Goal: Navigation & Orientation: Find specific page/section

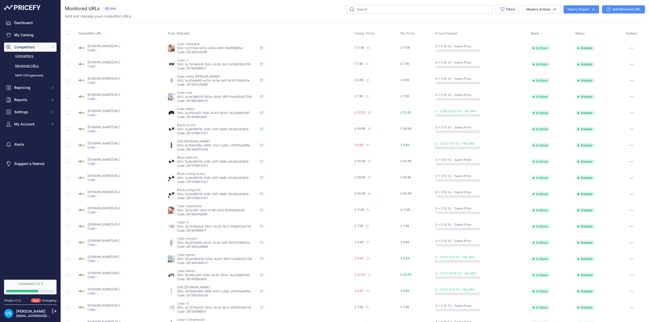
click at [30, 54] on link "Competitors" at bounding box center [30, 56] width 53 height 9
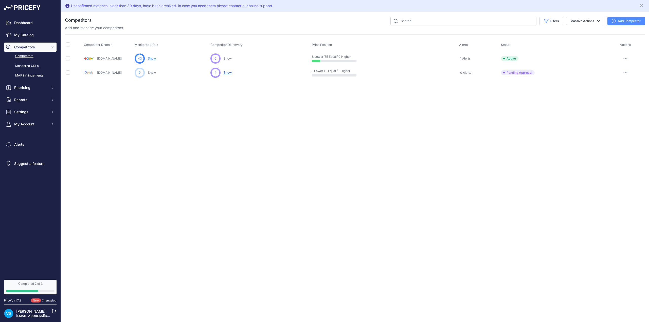
click at [29, 64] on link "Monitored URLs" at bounding box center [30, 66] width 53 height 9
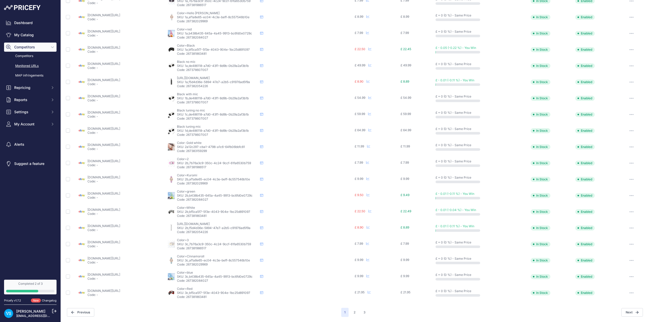
scroll to position [63, 0]
click at [352, 314] on button "2" at bounding box center [355, 312] width 8 height 9
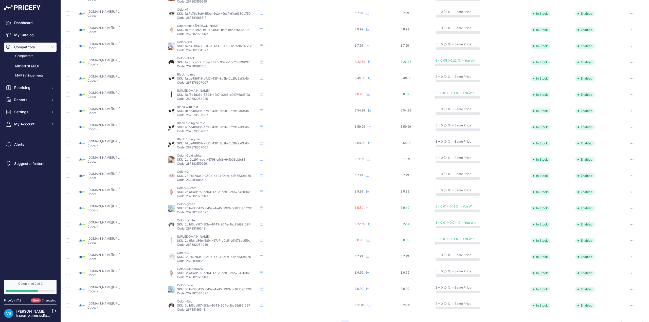
scroll to position [76, 0]
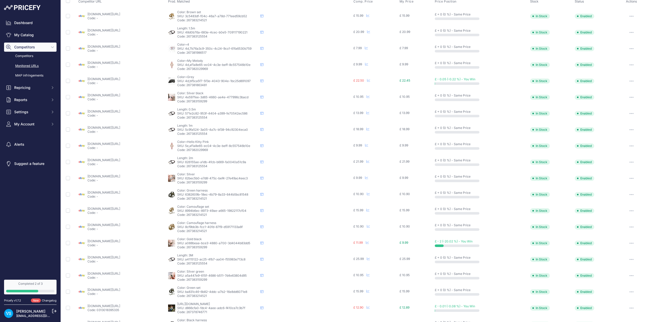
scroll to position [63, 0]
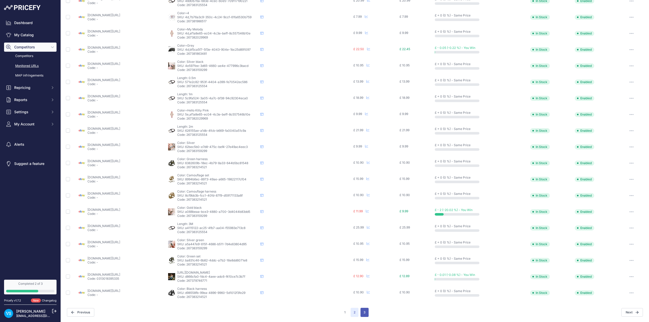
click at [363, 313] on button "3" at bounding box center [365, 312] width 8 height 9
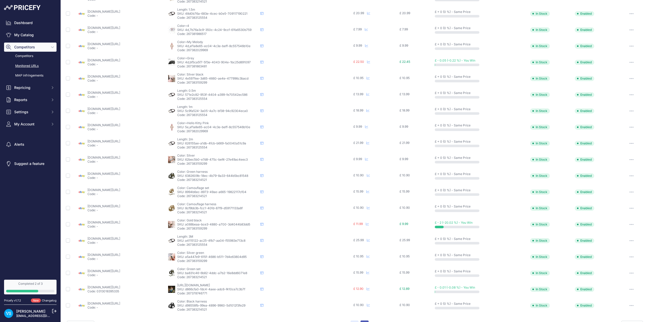
scroll to position [76, 0]
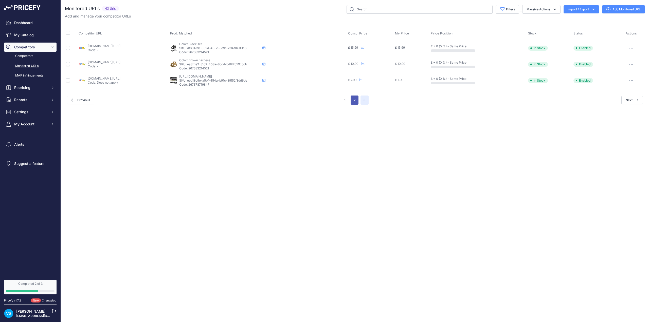
click at [353, 101] on button "2" at bounding box center [355, 100] width 8 height 9
